Goal: Navigation & Orientation: Go to known website

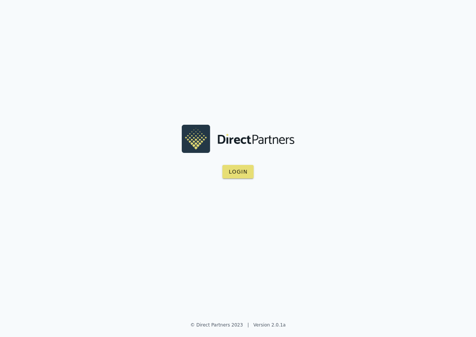
click at [270, 222] on div "Login" at bounding box center [238, 152] width 476 height 304
